Goal: Check status: Check status

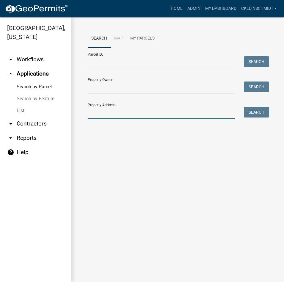
click at [112, 112] on input "Property Address:" at bounding box center [161, 113] width 147 height 12
type input "1777 FOX"
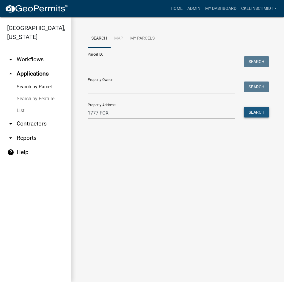
click at [267, 110] on button "Search" at bounding box center [256, 112] width 25 height 11
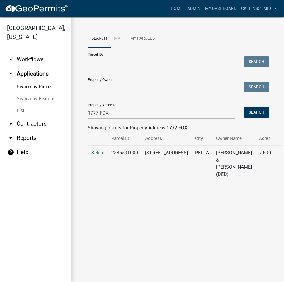
click at [102, 151] on span "Select" at bounding box center [97, 153] width 13 height 6
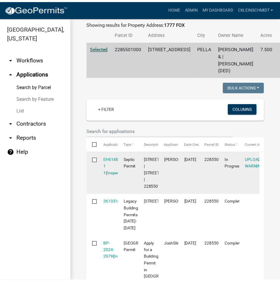
scroll to position [149, 0]
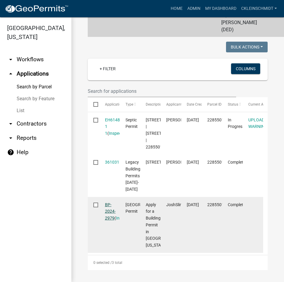
click at [109, 221] on link "BP-2024-2979" at bounding box center [110, 211] width 11 height 18
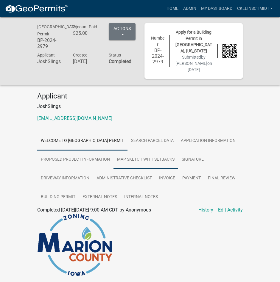
click at [178, 164] on link "Map Sketch with Setbacks" at bounding box center [145, 159] width 65 height 19
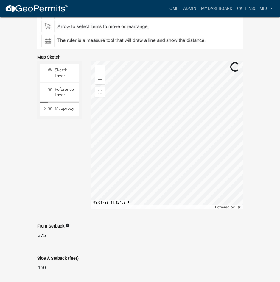
scroll to position [415, 0]
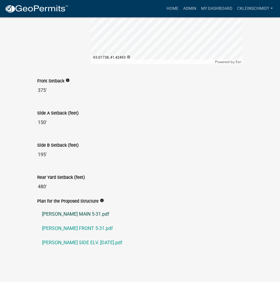
click at [48, 213] on link "[PERSON_NAME] MAIN 5-31.pdf" at bounding box center [139, 214] width 205 height 14
